Goal: Task Accomplishment & Management: Manage account settings

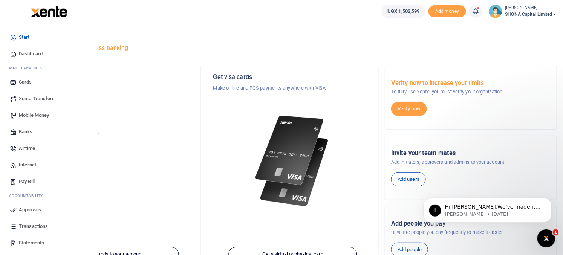
click at [26, 209] on span "Approvals" at bounding box center [30, 210] width 22 height 8
click at [28, 210] on span "Approvals" at bounding box center [30, 210] width 22 height 8
click at [34, 208] on span "Approvals" at bounding box center [30, 210] width 22 height 8
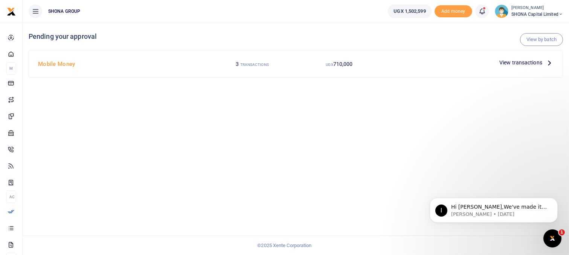
click at [514, 62] on span "View transactions" at bounding box center [521, 62] width 43 height 8
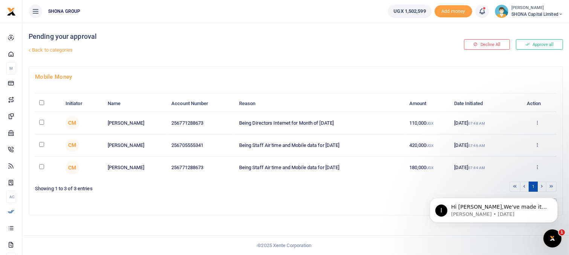
click at [397, 136] on td "Being Staff Air time and Mobile data for [DATE]" at bounding box center [320, 146] width 170 height 22
click at [538, 122] on icon at bounding box center [537, 122] width 5 height 5
click at [510, 134] on link "Approve" at bounding box center [510, 135] width 60 height 11
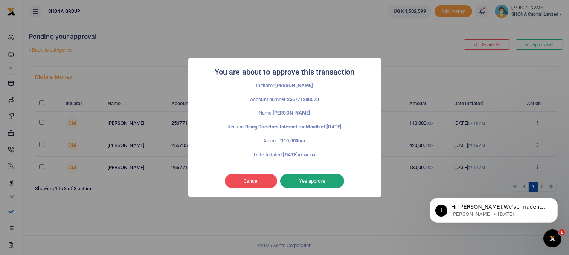
click at [326, 181] on button "Yes approve" at bounding box center [312, 181] width 64 height 14
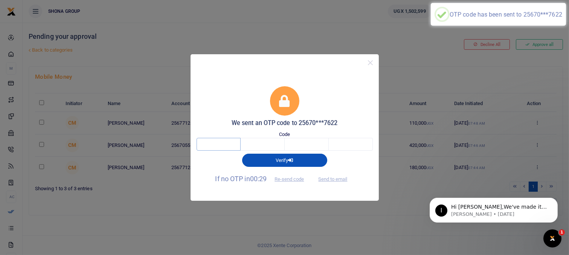
click at [226, 144] on input "text" at bounding box center [219, 144] width 44 height 13
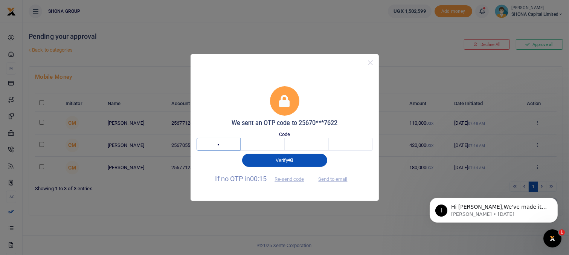
type input "9"
type input "5"
type input "0"
type input "9"
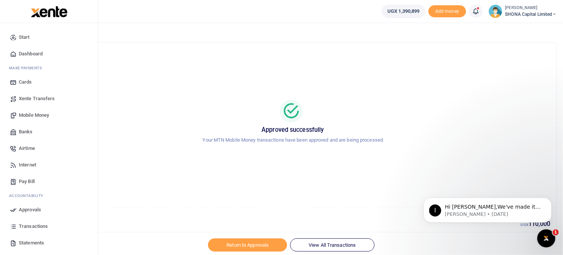
click at [29, 210] on span "Approvals" at bounding box center [30, 210] width 22 height 8
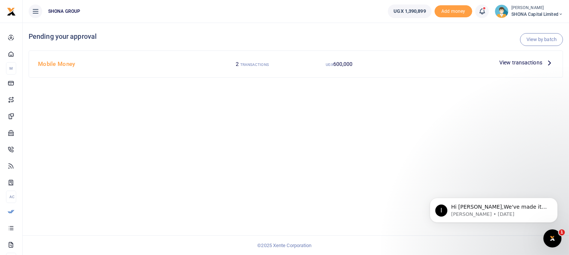
click at [518, 63] on span "View transactions" at bounding box center [521, 62] width 43 height 8
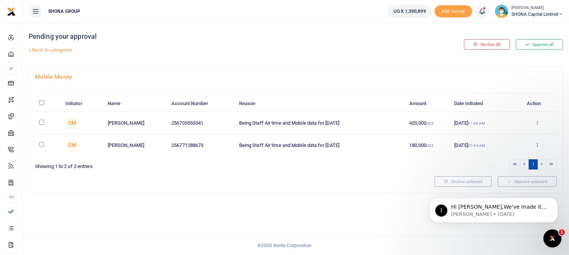
click at [539, 122] on icon at bounding box center [537, 122] width 5 height 5
click at [507, 139] on link "Approve" at bounding box center [510, 135] width 60 height 11
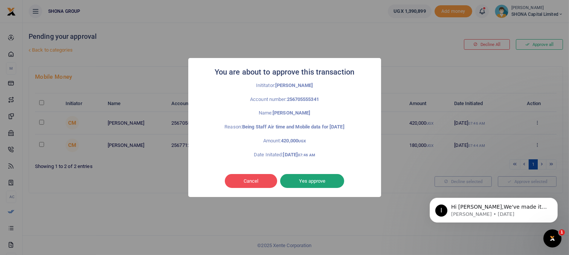
click at [327, 183] on button "Yes approve" at bounding box center [312, 181] width 64 height 14
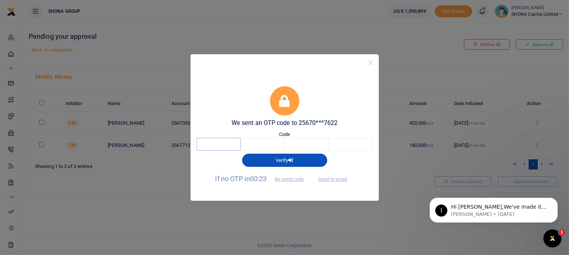
click at [210, 146] on input "text" at bounding box center [219, 144] width 44 height 13
type input "3"
type input "7"
type input "4"
type input "2"
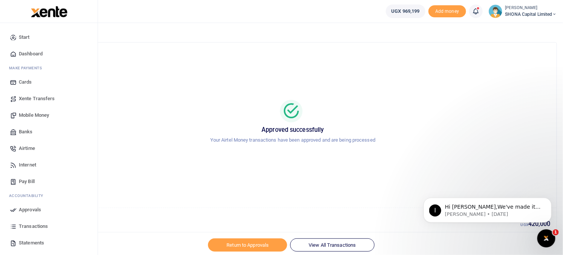
click at [26, 209] on span "Approvals" at bounding box center [30, 210] width 22 height 8
click at [35, 209] on span "Approvals" at bounding box center [30, 210] width 22 height 8
click at [29, 209] on span "Approvals" at bounding box center [30, 210] width 22 height 8
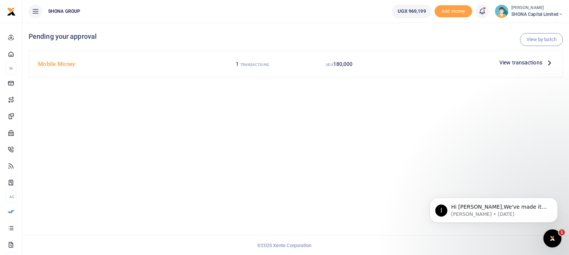
click at [510, 64] on span "View transactions" at bounding box center [521, 62] width 43 height 8
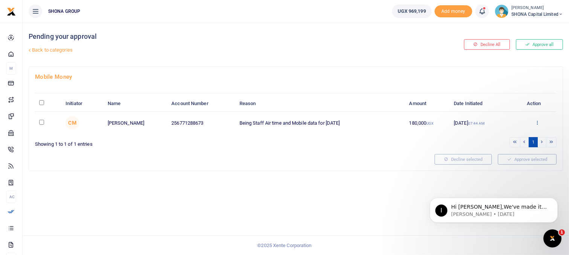
click at [537, 123] on icon at bounding box center [537, 122] width 5 height 5
click at [512, 135] on link "Approve" at bounding box center [510, 135] width 60 height 11
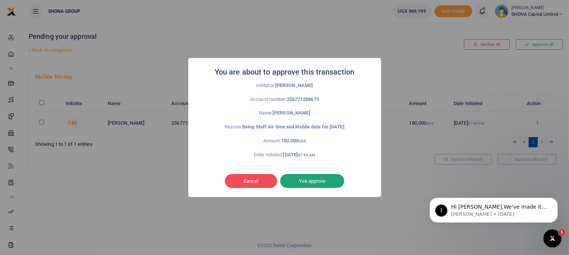
click at [303, 179] on button "Yes approve" at bounding box center [312, 181] width 64 height 14
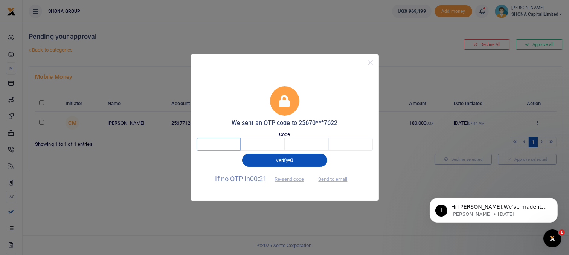
click at [230, 145] on input "text" at bounding box center [219, 144] width 44 height 13
type input "1"
type input "5"
type input "0"
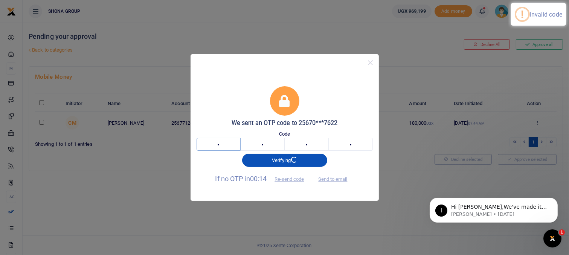
click at [230, 147] on input "1" at bounding box center [219, 144] width 44 height 13
click at [288, 180] on span "If no OTP in 00:09 Re-send code" at bounding box center [263, 179] width 95 height 8
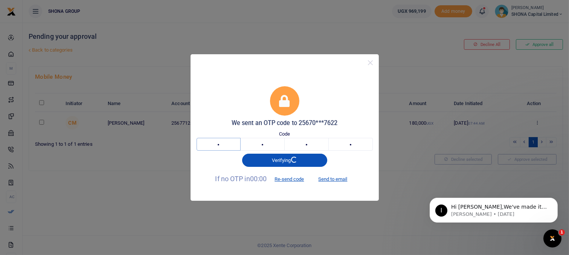
click at [231, 146] on input "1" at bounding box center [219, 144] width 44 height 13
type input "2"
type input "5"
